Goal: Check status

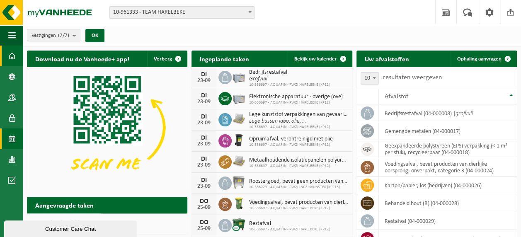
click at [12, 136] on span at bounding box center [11, 138] width 7 height 21
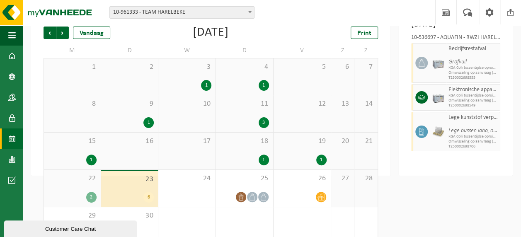
scroll to position [73, 0]
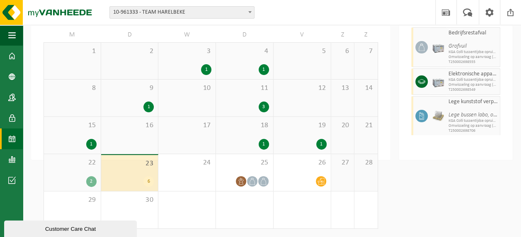
click at [67, 172] on div "22 2" at bounding box center [72, 172] width 57 height 37
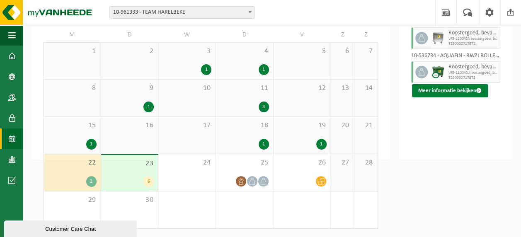
click at [454, 97] on button "Meer informatie bekijken" at bounding box center [450, 90] width 76 height 13
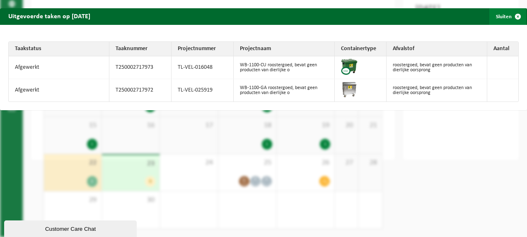
click at [512, 15] on span "button" at bounding box center [518, 16] width 17 height 17
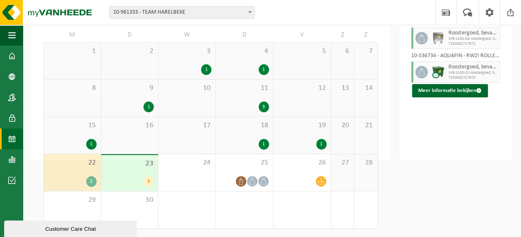
click at [138, 183] on div "6" at bounding box center [129, 181] width 49 height 11
